Goal: Information Seeking & Learning: Check status

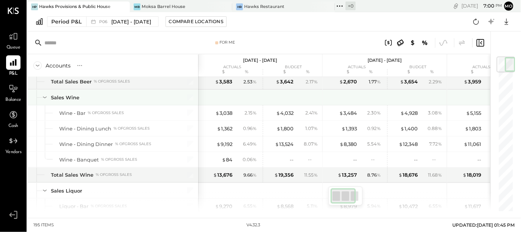
scroll to position [204, 0]
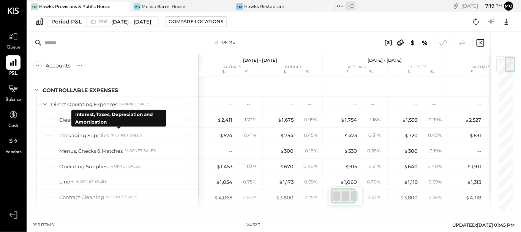
scroll to position [1690, 0]
